Goal: Entertainment & Leisure: Consume media (video, audio)

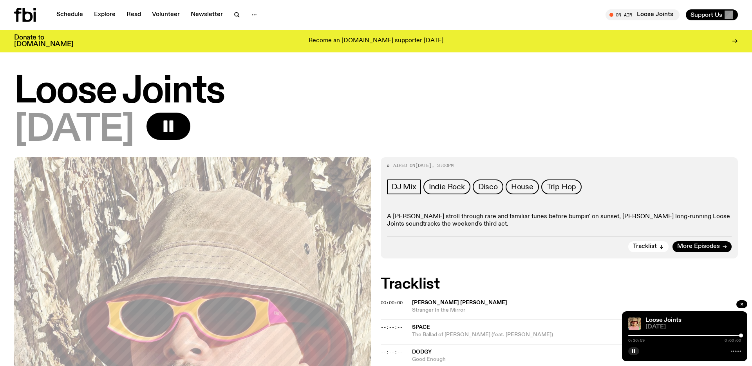
click at [20, 15] on icon at bounding box center [25, 15] width 22 height 14
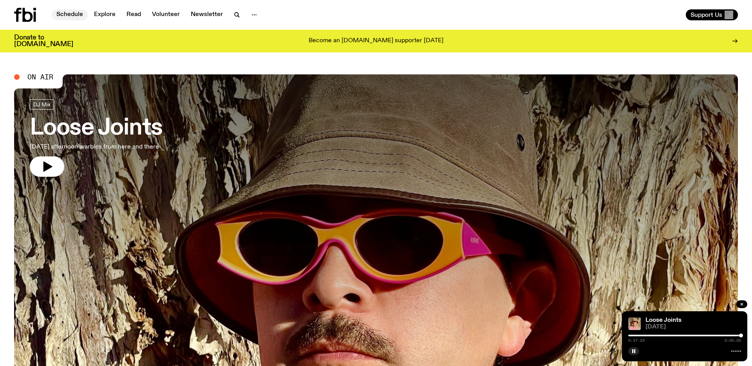
click at [61, 17] on link "Schedule" at bounding box center [70, 14] width 36 height 11
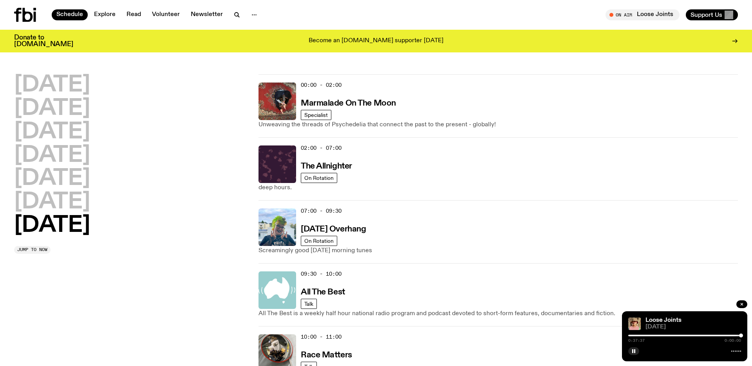
click at [61, 232] on h2 "[DATE]" at bounding box center [52, 226] width 76 height 22
click at [121, 232] on div "[DATE] [DATE] [DATE] [DATE] [DATE] [DATE] [DATE]" at bounding box center [131, 155] width 235 height 162
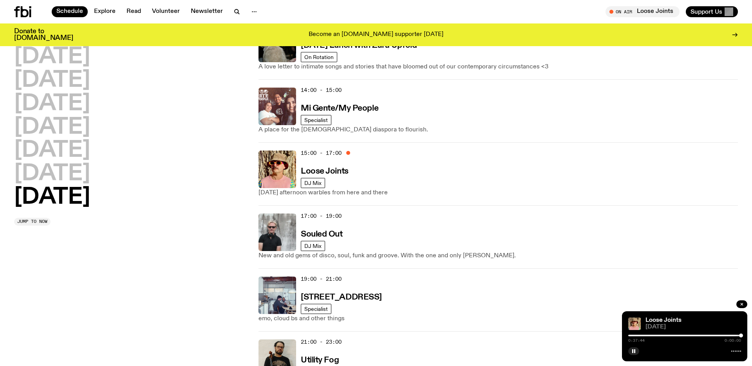
scroll to position [433, 0]
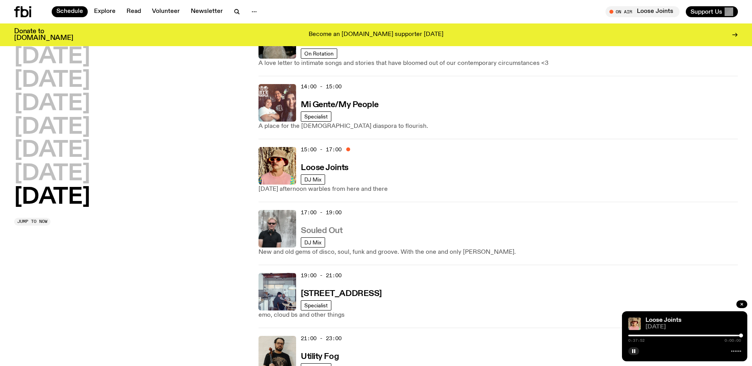
click at [301, 232] on h3 "Souled Out" at bounding box center [322, 231] width 42 height 8
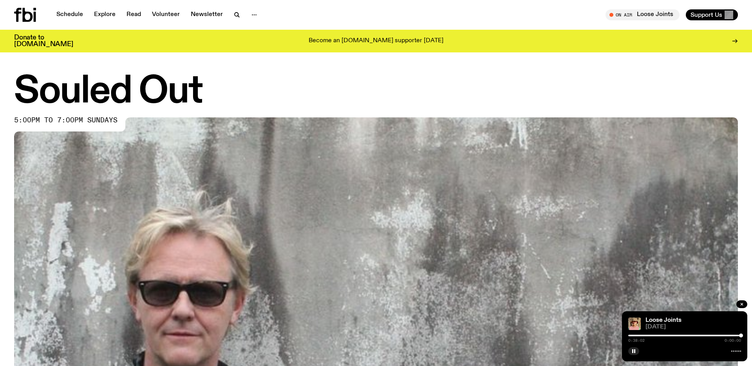
click at [301, 232] on img at bounding box center [375, 320] width 723 height 407
click at [740, 302] on icon "button" at bounding box center [741, 304] width 5 height 5
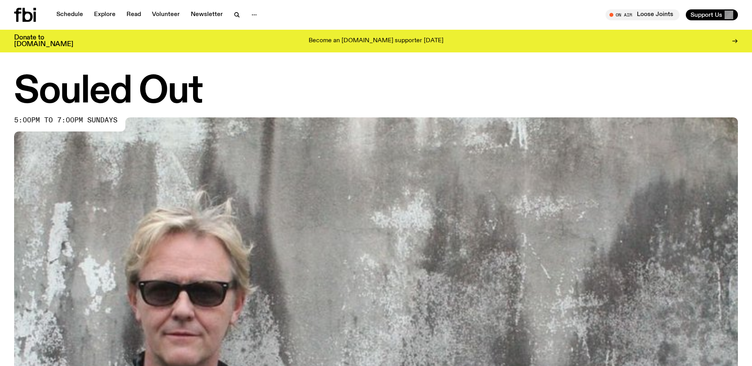
click at [246, 302] on img at bounding box center [375, 320] width 723 height 407
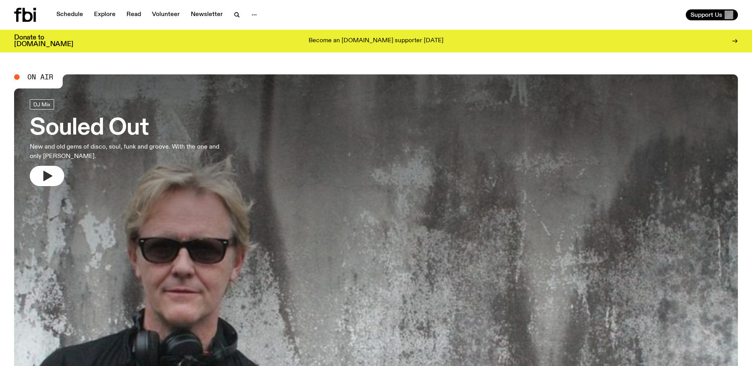
click at [41, 171] on icon "button" at bounding box center [47, 176] width 13 height 13
